Goal: Navigation & Orientation: Find specific page/section

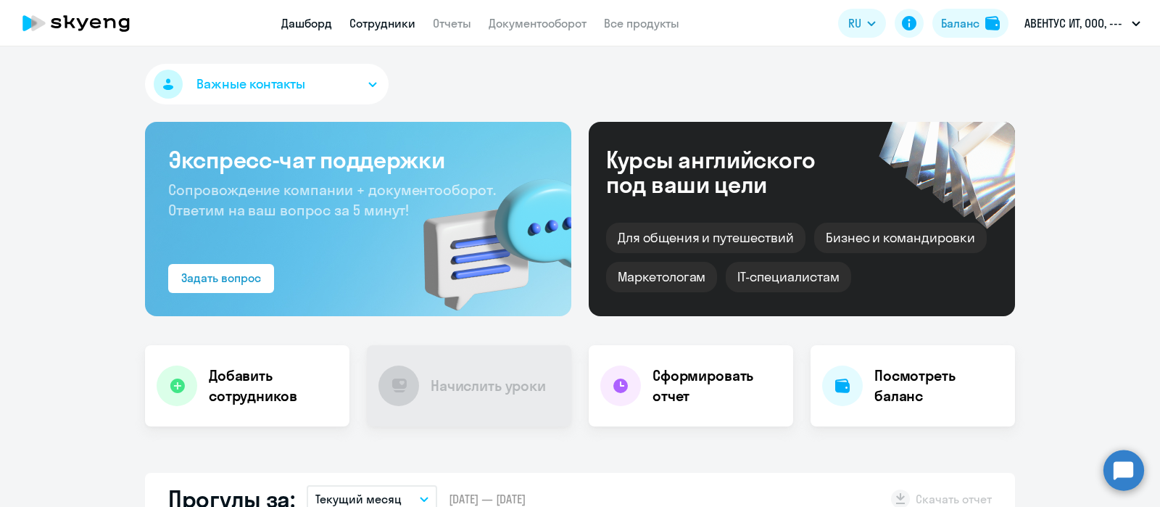
click at [371, 20] on link "Сотрудники" at bounding box center [383, 23] width 66 height 15
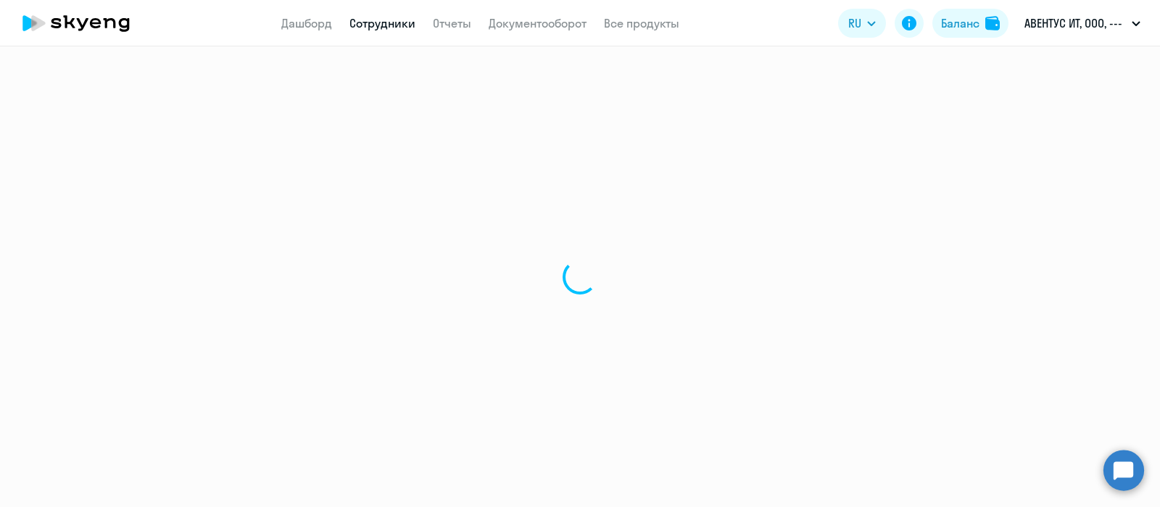
select select "30"
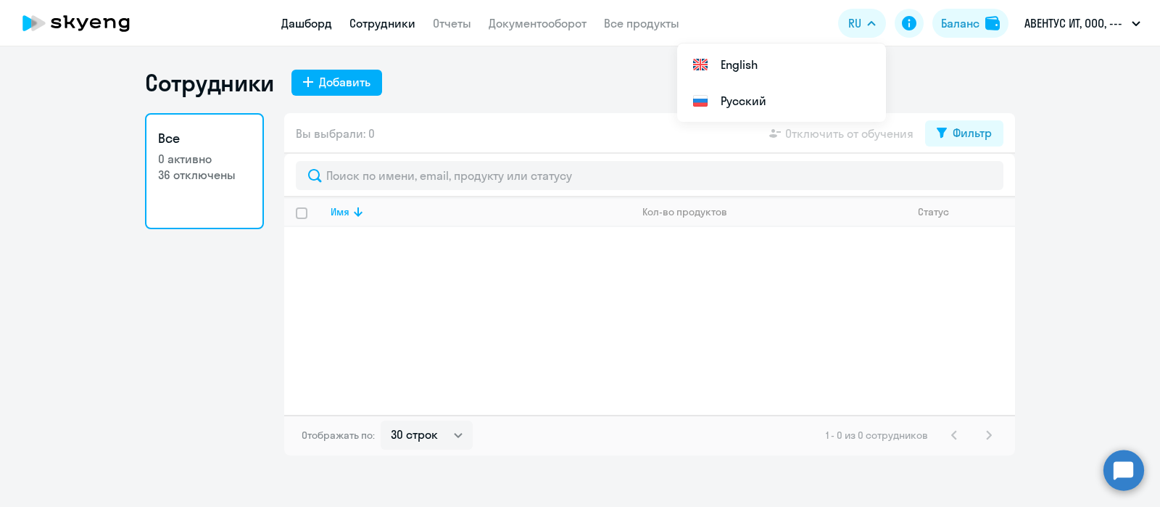
click at [311, 30] on link "Дашборд" at bounding box center [306, 23] width 51 height 15
